Goal: Task Accomplishment & Management: Manage account settings

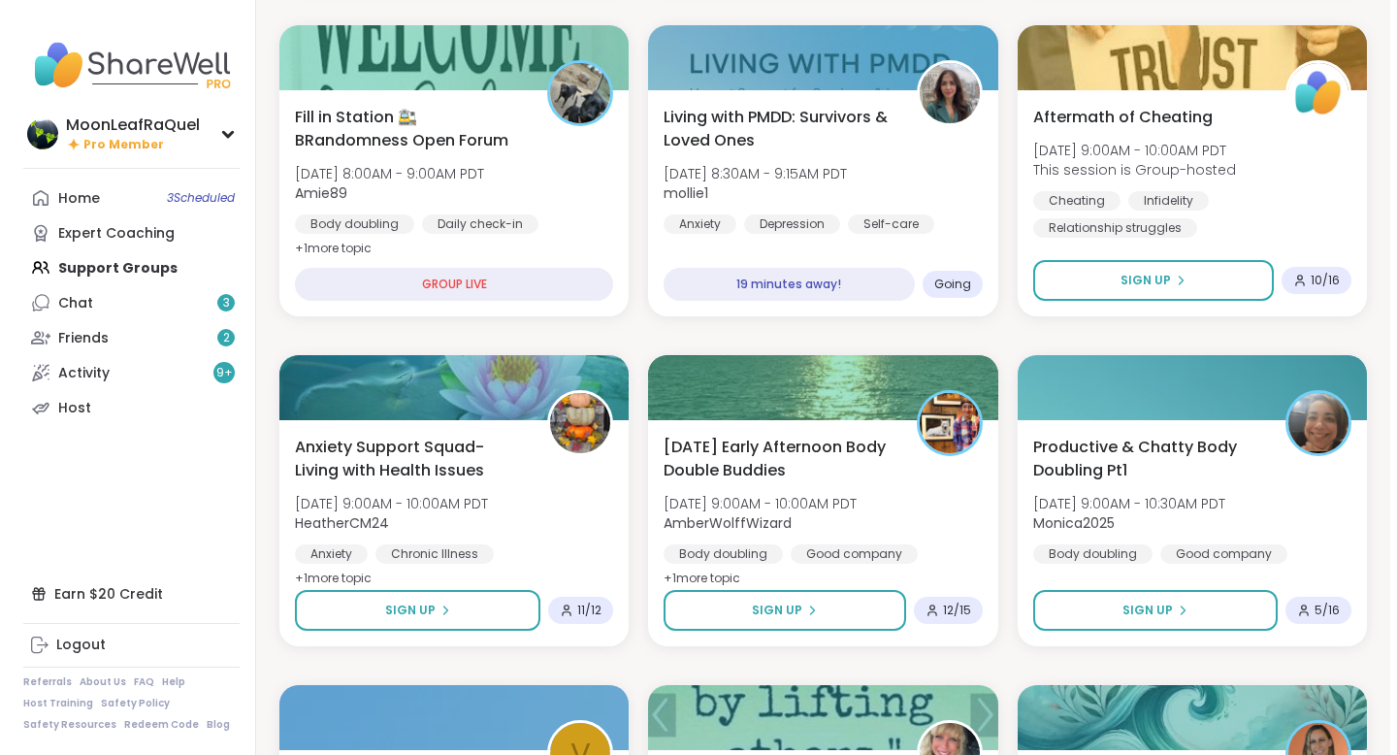
scroll to position [573, 0]
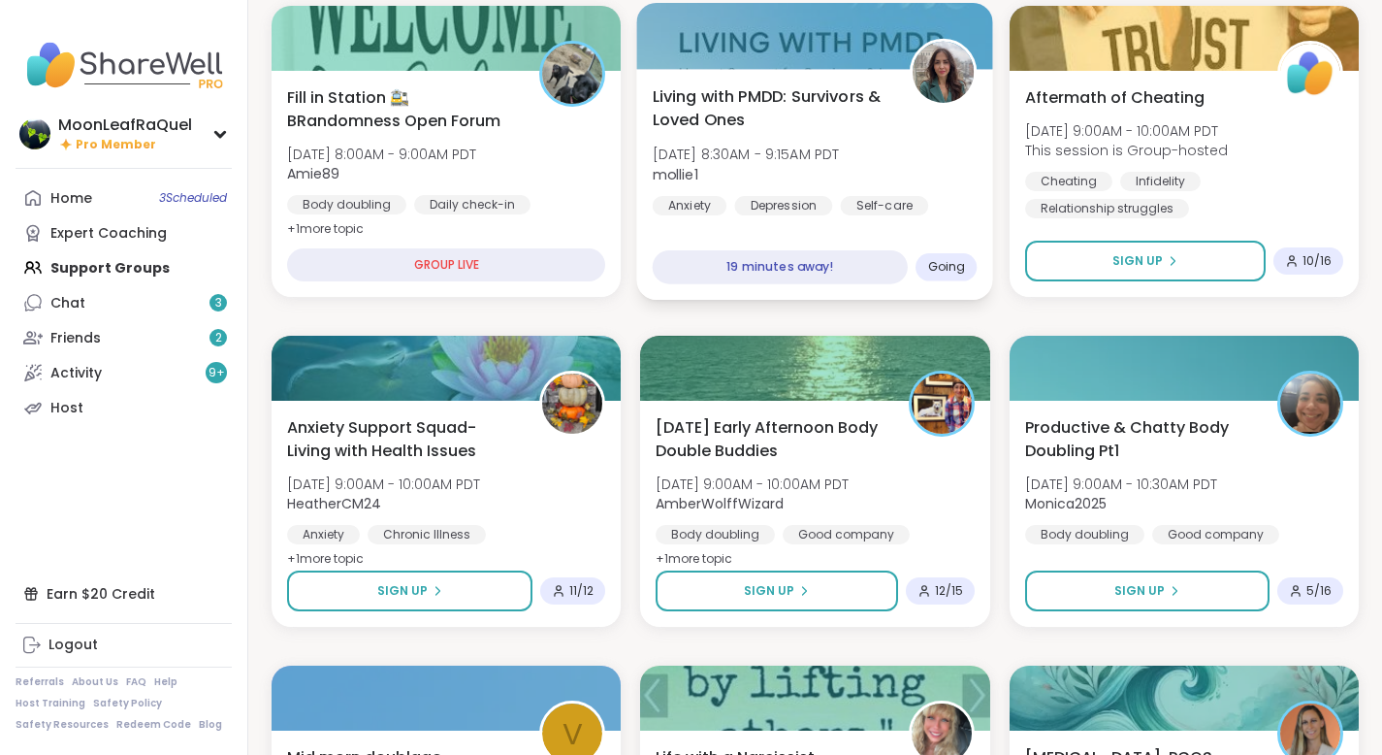
click at [939, 160] on div "Living with PMDD: Survivors & Loved Ones Mon, Oct 13 | 8:30AM - 9:15AM PDT moll…" at bounding box center [815, 149] width 325 height 131
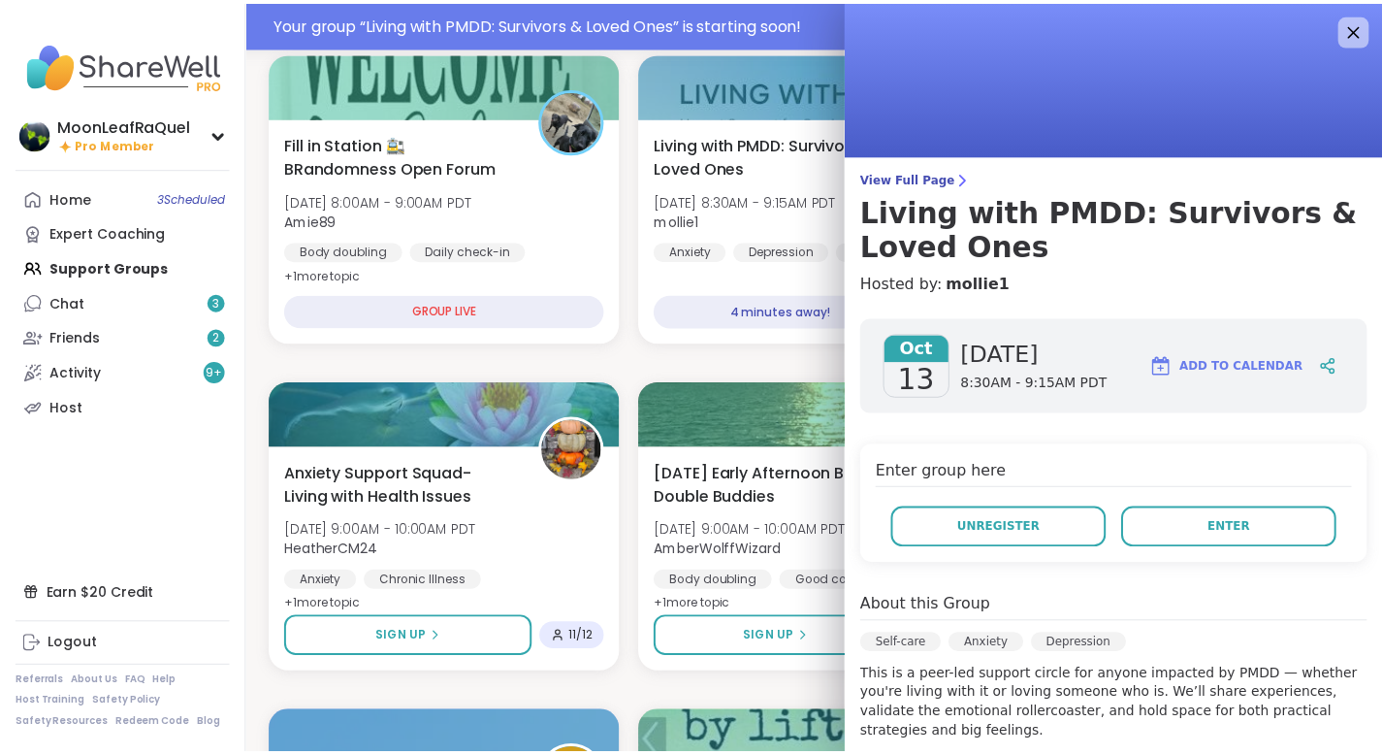
scroll to position [620, 0]
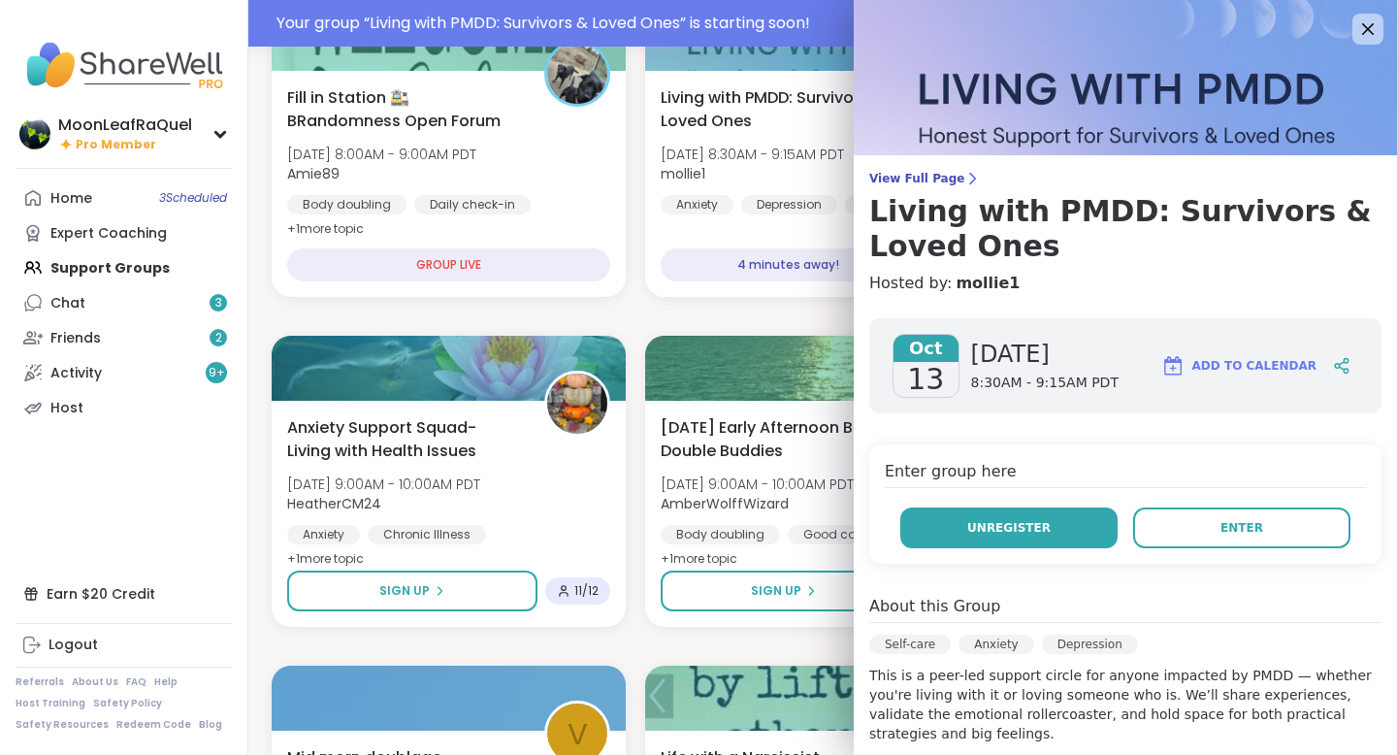
click at [967, 530] on span "Unregister" at bounding box center [1008, 527] width 83 height 17
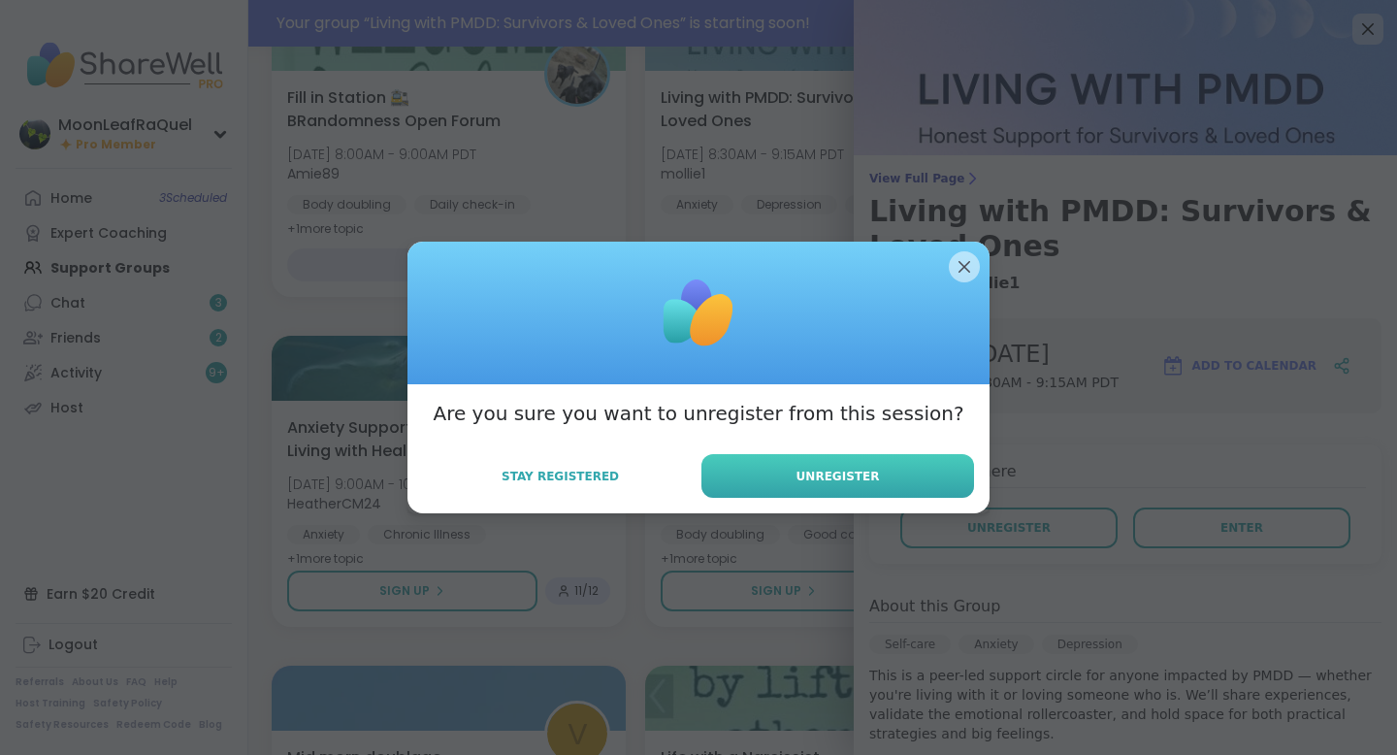
click at [881, 478] on button "Unregister" at bounding box center [837, 476] width 273 height 44
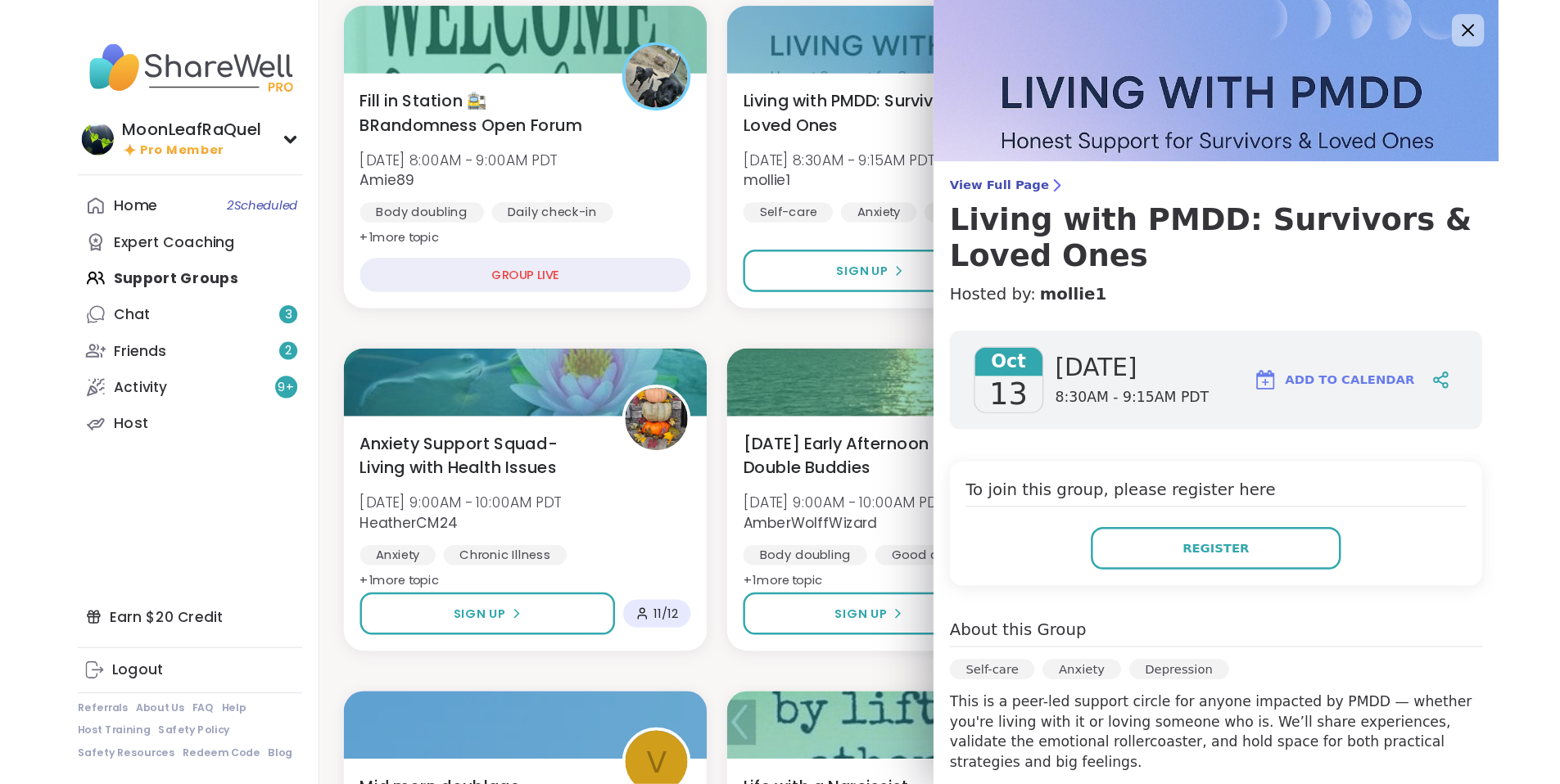
scroll to position [484, 0]
